Goal: Task Accomplishment & Management: Manage account settings

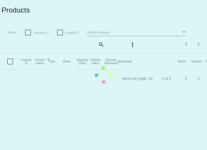
click at [105, 53] on mat-table "Product Id Product Name Sorted by ProductName ascending Type Stock Shipping Cla…" at bounding box center [127, 61] width 254 height 17
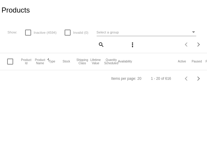
click at [109, 32] on span "Select a group" at bounding box center [108, 32] width 22 height 4
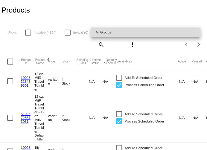
click at [114, 30] on span "All Groups" at bounding box center [146, 32] width 100 height 10
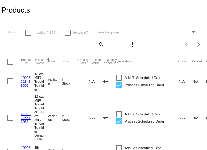
click at [103, 44] on mat-icon "search" at bounding box center [100, 44] width 7 height 9
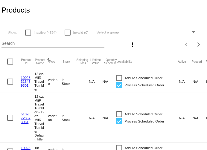
click at [56, 48] on div at bounding box center [52, 48] width 103 height 0
click at [53, 44] on input "Search" at bounding box center [52, 43] width 103 height 5
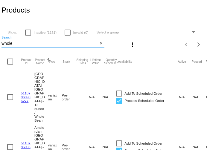
type input "whole"
click at [116, 91] on div at bounding box center [119, 94] width 6 height 6
click at [119, 97] on input "Add To Scheduled Order" at bounding box center [119, 97] width 0 height 0
checkbox input "true"
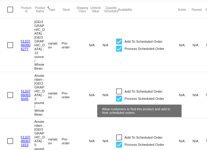
scroll to position [52, 0]
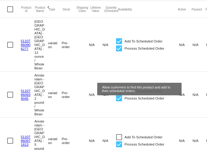
click at [120, 88] on div at bounding box center [119, 91] width 6 height 6
click at [119, 94] on input "Add To Scheduled Order" at bounding box center [119, 94] width 0 height 0
checkbox input "true"
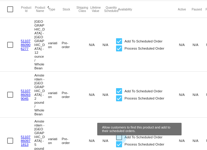
click at [118, 134] on div at bounding box center [119, 137] width 6 height 6
click at [119, 140] on input "Add To Scheduled Order" at bounding box center [119, 140] width 0 height 0
checkbox input "true"
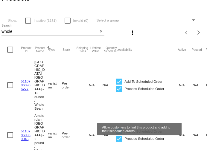
scroll to position [0, 0]
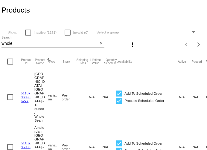
click at [12, 61] on div at bounding box center [10, 62] width 6 height 6
click at [10, 65] on input "checkbox" at bounding box center [10, 65] width 0 height 0
checkbox input "true"
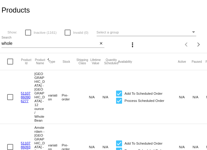
checkbox input "true"
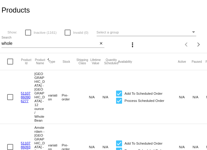
checkbox input "true"
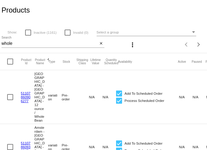
checkbox input "true"
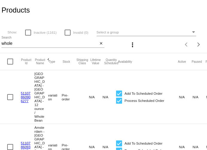
checkbox input "true"
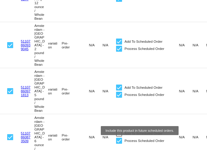
scroll to position [148, 0]
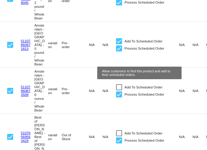
click at [120, 84] on div at bounding box center [119, 87] width 6 height 6
click at [119, 90] on input "Add To Scheduled Order" at bounding box center [119, 90] width 0 height 0
checkbox input "true"
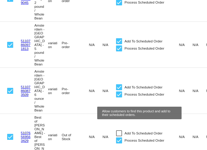
click at [118, 130] on div at bounding box center [119, 133] width 6 height 6
click at [119, 136] on input "Add To Scheduled Order" at bounding box center [119, 136] width 0 height 0
click at [119, 130] on div at bounding box center [119, 133] width 6 height 6
click at [119, 136] on input "Add To Scheduled Order" at bounding box center [119, 136] width 0 height 0
checkbox input "false"
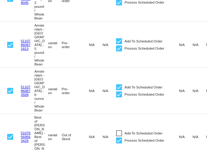
scroll to position [187, 0]
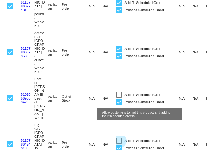
click at [118, 138] on div at bounding box center [119, 141] width 6 height 6
click at [119, 144] on input "Add To Scheduled Order" at bounding box center [119, 144] width 0 height 0
checkbox input "true"
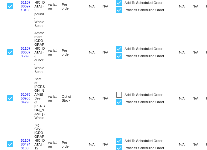
scroll to position [215, 0]
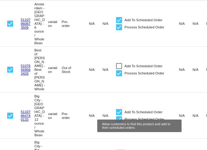
checkbox input "true"
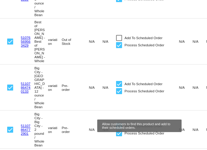
scroll to position [244, 0]
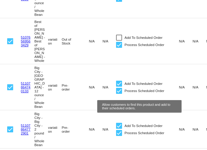
checkbox input "true"
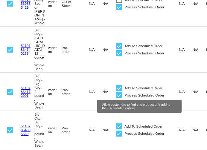
scroll to position [290, 0]
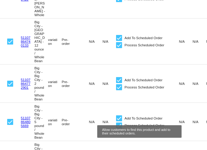
checkbox input "true"
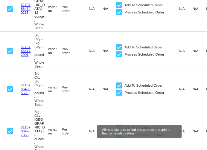
scroll to position [337, 0]
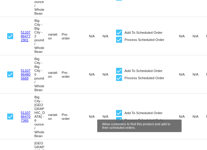
checkbox input "true"
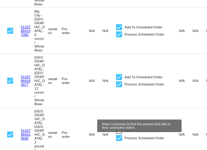
scroll to position [423, 0]
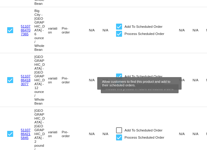
click at [120, 127] on div at bounding box center [119, 130] width 6 height 6
click at [119, 133] on input "Add To Scheduled Order" at bounding box center [119, 133] width 0 height 0
checkbox input "true"
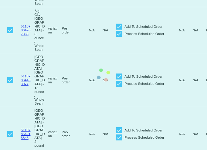
click at [119, 110] on mat-table "Product Id Product Name Sorted by ProductName ascending Type Stock Shipping Cla…" at bounding box center [127, 137] width 254 height 1015
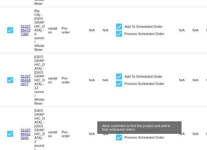
checkbox input "true"
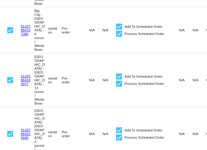
scroll to position [491, 0]
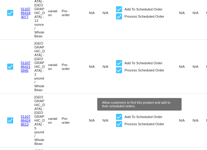
checkbox input "true"
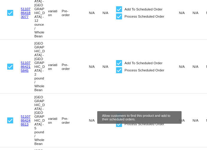
checkbox input "true"
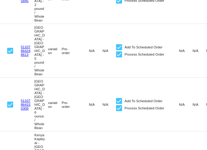
scroll to position [599, 0]
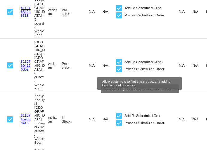
checkbox input "true"
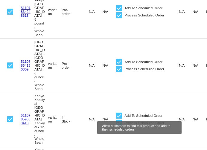
checkbox input "true"
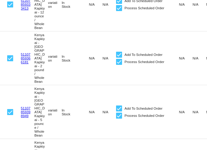
scroll to position [716, 0]
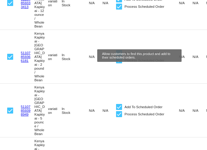
checkbox input "true"
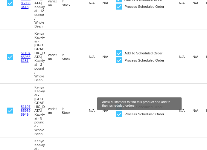
checkbox input "true"
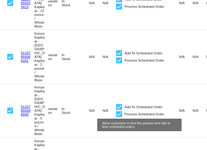
checkbox input "true"
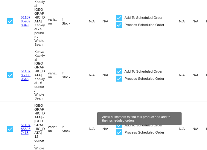
checkbox input "true"
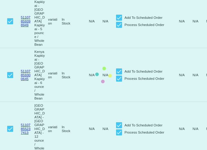
checkbox input "false"
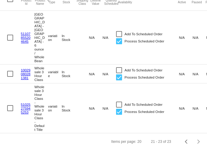
scroll to position [0, 0]
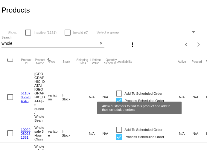
click at [120, 91] on div at bounding box center [119, 94] width 6 height 6
click at [119, 97] on input "Add To Scheduled Order" at bounding box center [119, 97] width 0 height 0
checkbox input "true"
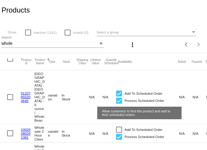
click at [118, 128] on div at bounding box center [119, 130] width 6 height 6
click at [119, 133] on input "Add To Scheduled Order" at bounding box center [119, 133] width 0 height 0
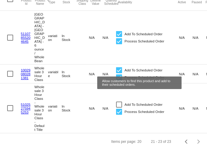
click at [118, 67] on div at bounding box center [119, 70] width 6 height 6
click at [119, 73] on input "Add To Scheduled Order" at bounding box center [119, 73] width 0 height 0
checkbox input "false"
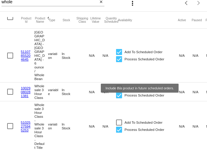
scroll to position [38, 0]
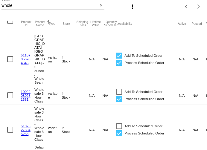
click at [26, 56] on link "51107855204645" at bounding box center [26, 59] width 10 height 12
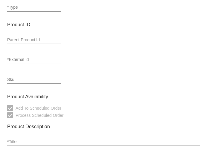
type input "variation"
type input "543873"
type input "51107855204645"
type input "[GEOGRAPHIC_DATA] - [GEOGRAPHIC_DATA] - 6 ounce / Whole Bean"
type input "Lore ips dolorsi-ametcon adipis-elitsedd eiu? Te inci ut labore etd 5ma aliq! E…"
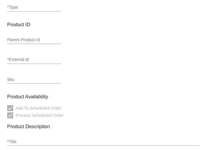
type input "18"
type input "16.2"
type input "15"
type input "Ounce"
type input "In Stock"
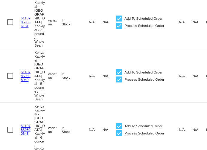
scroll to position [805, 0]
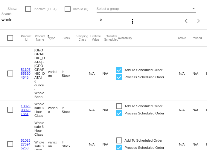
scroll to position [0, 0]
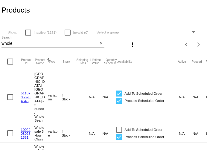
click at [39, 88] on mat-cell "[GEOGRAPHIC_DATA] - [GEOGRAPHIC_DATA] - 6 ounce / Whole Bean" at bounding box center [41, 96] width 14 height 53
copy mat-cell "Lincoln"
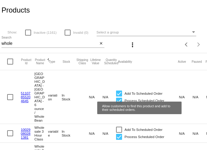
click at [118, 91] on div at bounding box center [119, 94] width 6 height 6
click at [119, 97] on input "Add To Scheduled Order" at bounding box center [119, 97] width 0 height 0
checkbox input "false"
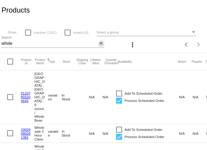
click at [101, 42] on mat-icon "close" at bounding box center [101, 43] width 4 height 5
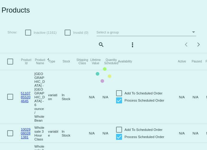
click at [28, 53] on mat-table "Product Id Product Name Sorted by ProductName ascending Type Stock Shipping Cla…" at bounding box center [127, 123] width 254 height 140
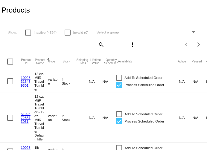
click at [23, 48] on div "search" at bounding box center [52, 44] width 103 height 9
click at [16, 51] on div "Show: Inactive (4594) Invalid (0) Select a group search more_vert Items per pag…" at bounding box center [103, 36] width 207 height 33
click at [99, 46] on mat-icon "search" at bounding box center [100, 44] width 7 height 9
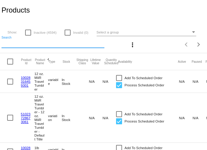
click at [85, 44] on input "Search" at bounding box center [52, 43] width 103 height 5
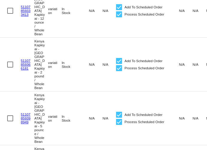
scroll to position [805, 0]
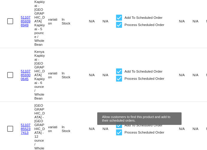
type input "whole"
checkbox input "false"
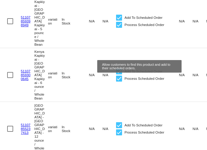
checkbox input "false"
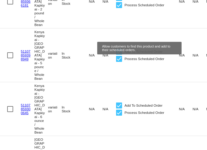
checkbox input "false"
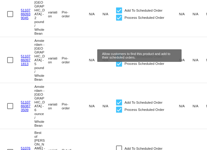
scroll to position [0, 0]
